Goal: Task Accomplishment & Management: Use online tool/utility

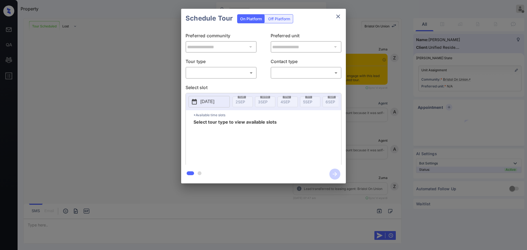
click at [245, 78] on div "​ ​" at bounding box center [221, 73] width 71 height 12
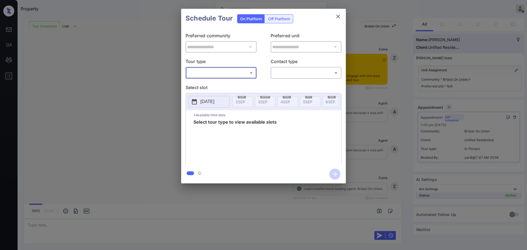
click at [231, 78] on div "​ ​" at bounding box center [221, 73] width 71 height 12
click at [229, 73] on body "Property Ajaya G Offline Set yourself online Set yourself on break Profile Swit…" at bounding box center [263, 125] width 527 height 250
click at [221, 88] on li "In Person" at bounding box center [221, 85] width 68 height 10
type input "********"
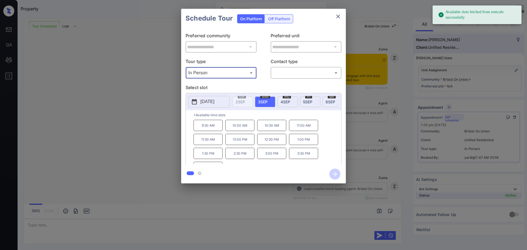
click at [338, 14] on icon "close" at bounding box center [338, 16] width 7 height 7
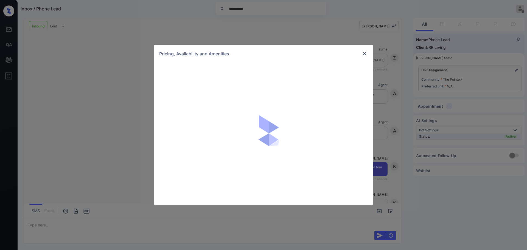
scroll to position [227, 0]
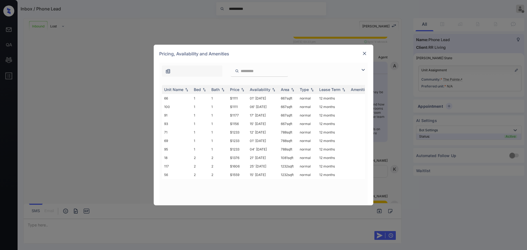
click at [364, 54] on img at bounding box center [364, 53] width 5 height 5
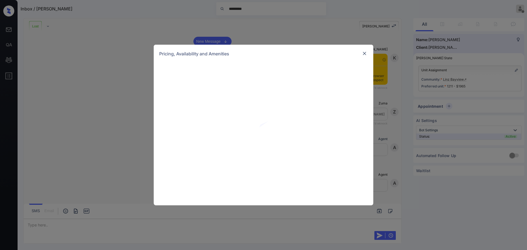
scroll to position [790, 0]
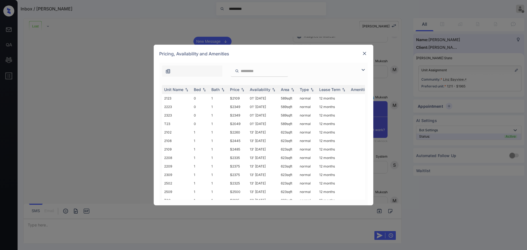
click at [367, 69] on div at bounding box center [364, 70] width 7 height 7
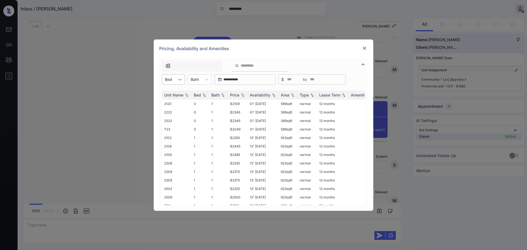
click at [176, 78] on div at bounding box center [180, 80] width 10 height 10
click at [169, 103] on div "1" at bounding box center [173, 103] width 23 height 10
click at [197, 80] on div at bounding box center [198, 80] width 8 height 6
click at [199, 89] on div "1" at bounding box center [203, 93] width 24 height 10
click at [238, 94] on div "Price" at bounding box center [234, 95] width 9 height 5
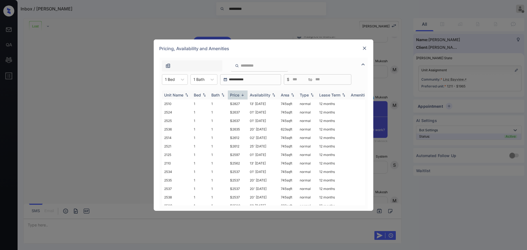
click at [238, 94] on div "Price" at bounding box center [234, 95] width 9 height 5
click at [364, 47] on img at bounding box center [364, 48] width 5 height 5
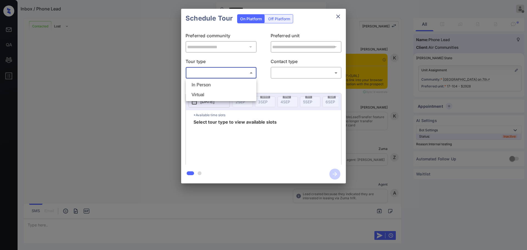
scroll to position [739, 0]
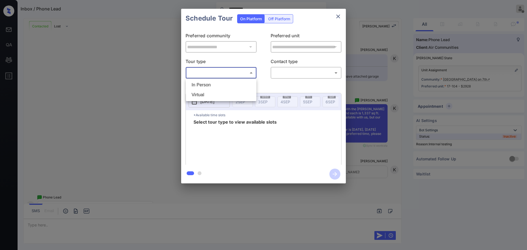
click at [334, 15] on div at bounding box center [263, 125] width 527 height 250
click at [340, 15] on icon "close" at bounding box center [338, 17] width 4 height 4
